Goal: Task Accomplishment & Management: Use online tool/utility

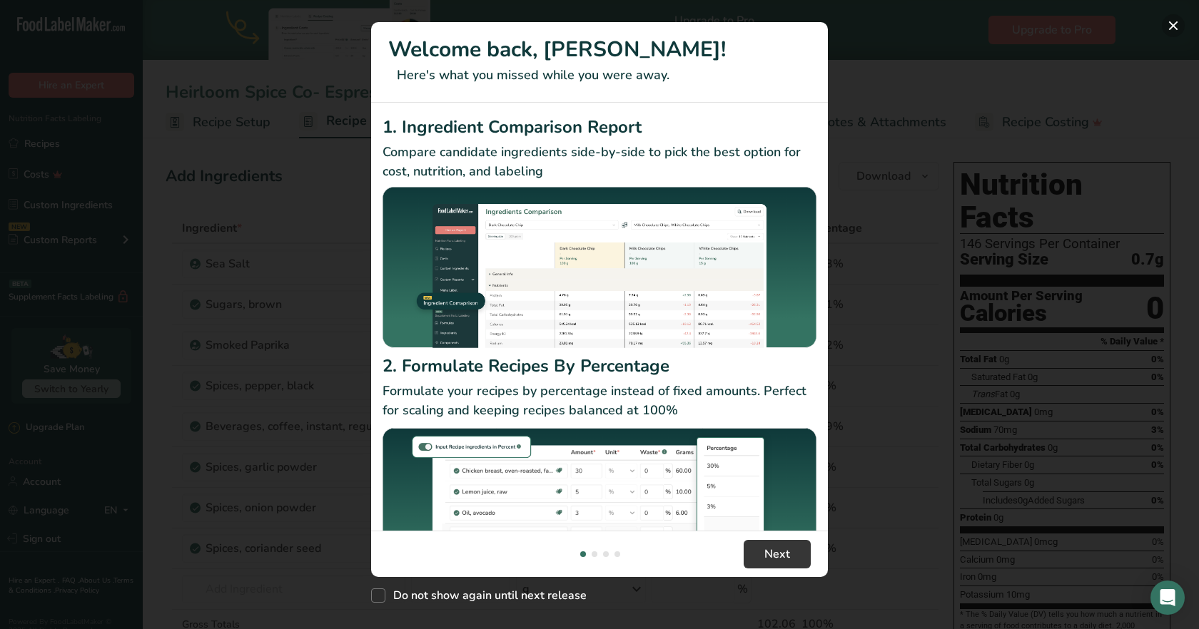
click at [1176, 27] on button "New Features" at bounding box center [1173, 25] width 23 height 23
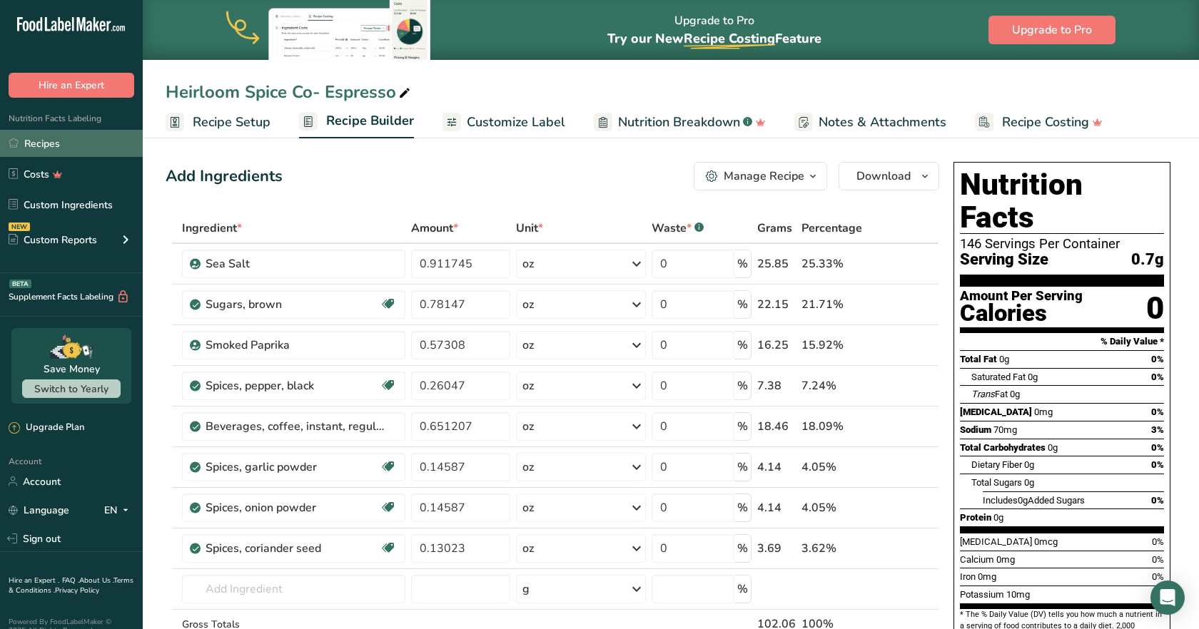
click at [39, 144] on link "Recipes" at bounding box center [71, 143] width 143 height 27
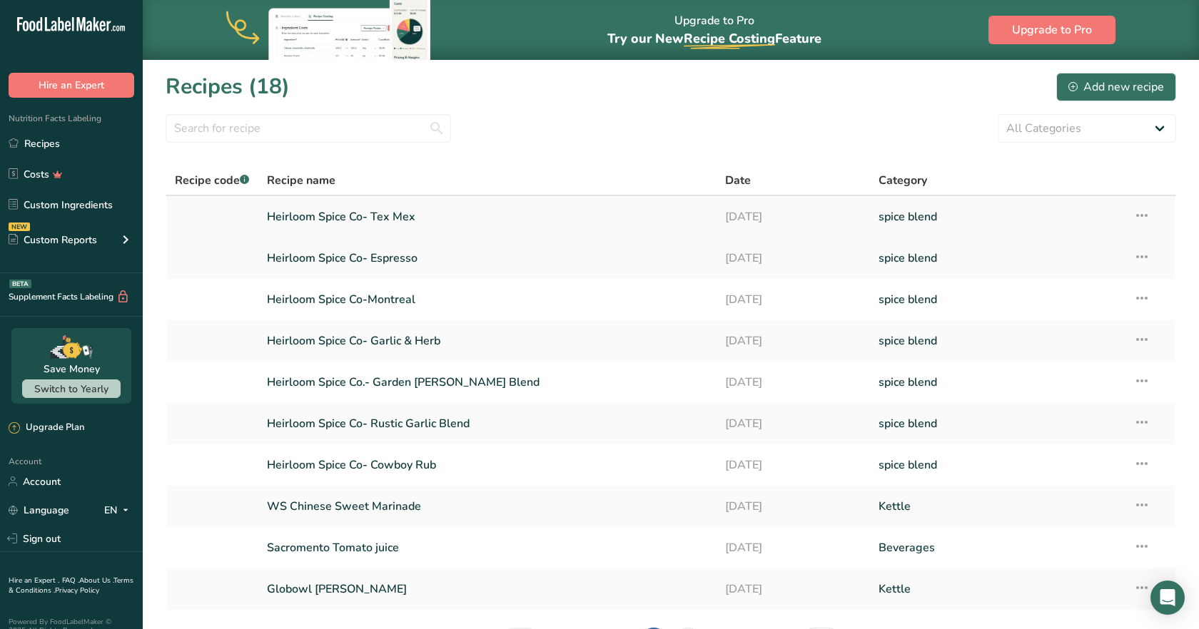
click at [379, 216] on link "Heirloom Spice Co- Tex Mex" at bounding box center [488, 217] width 442 height 30
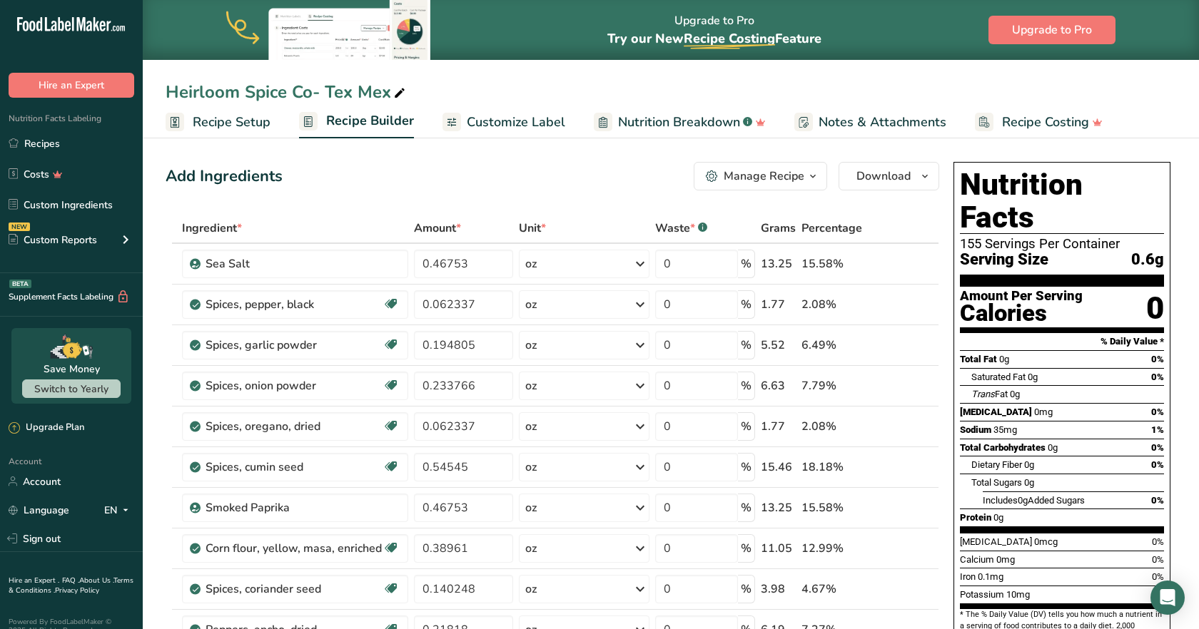
click at [507, 122] on span "Customize Label" at bounding box center [516, 122] width 98 height 19
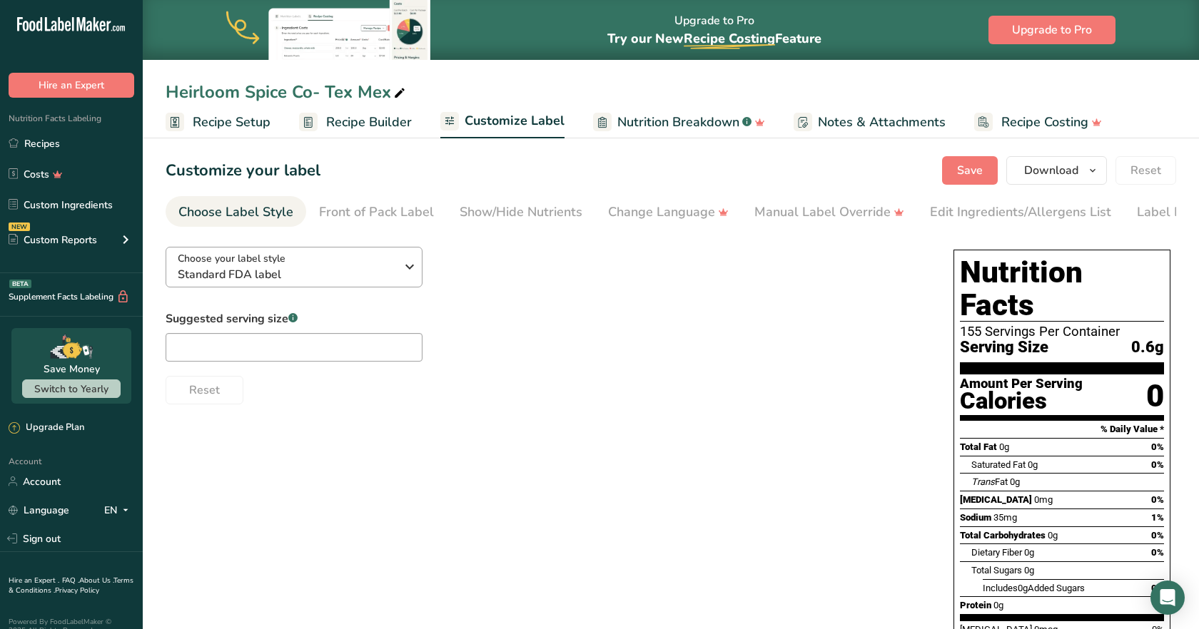
click at [281, 263] on span "Choose your label style" at bounding box center [232, 258] width 108 height 15
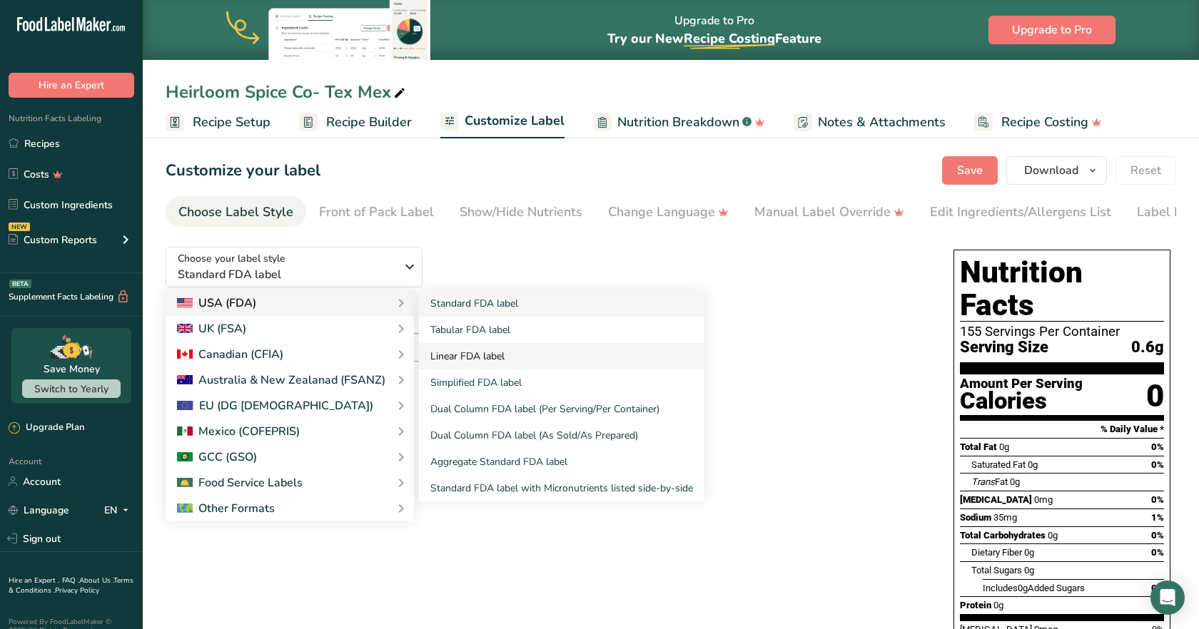
click at [489, 345] on link "Linear FDA label" at bounding box center [561, 356] width 285 height 26
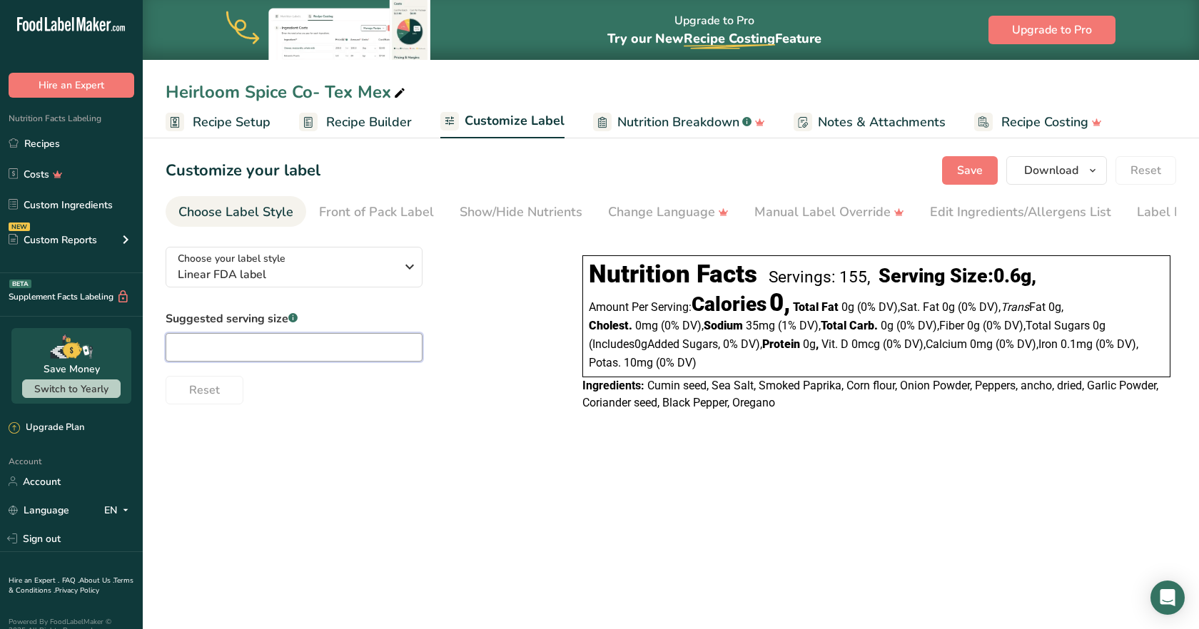
click at [240, 355] on input "text" at bounding box center [294, 347] width 257 height 29
type input "1/4 tsp"
